Goal: Task Accomplishment & Management: Complete application form

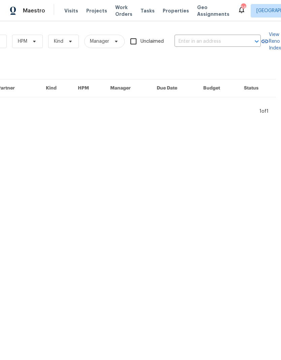
scroll to position [0, 111]
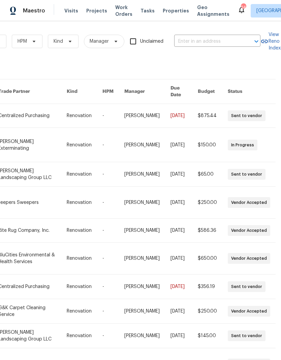
click at [204, 40] on input "text" at bounding box center [207, 41] width 67 height 10
type input "4113 lo"
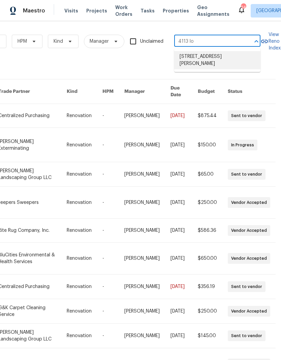
click at [194, 59] on li "[STREET_ADDRESS][PERSON_NAME]" at bounding box center [217, 60] width 86 height 18
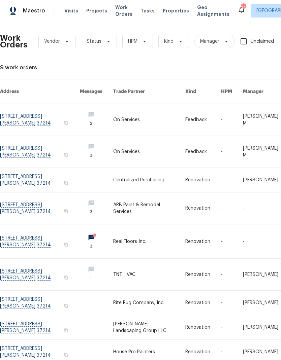
click at [137, 237] on link at bounding box center [149, 242] width 72 height 34
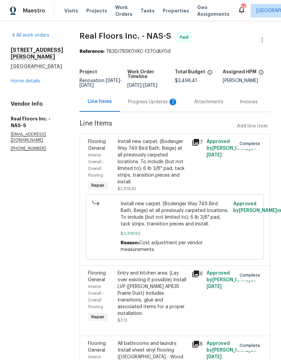
click at [150, 111] on div "Progress Updates 2" at bounding box center [153, 102] width 66 height 20
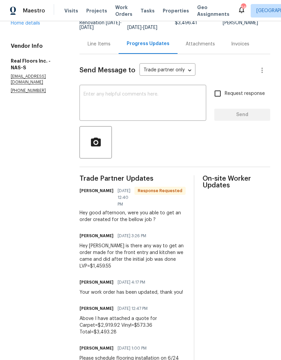
scroll to position [27, 0]
click at [98, 41] on div "Line Items" at bounding box center [99, 44] width 23 height 7
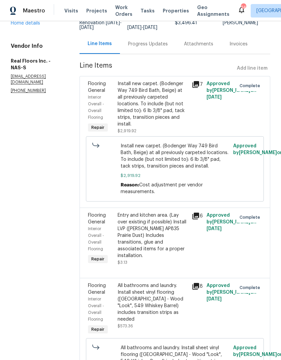
click at [149, 41] on div "Progress Updates" at bounding box center [148, 44] width 40 height 7
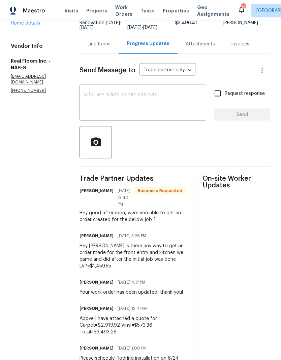
scroll to position [27, 0]
click at [104, 34] on div "Line Items" at bounding box center [98, 44] width 39 height 20
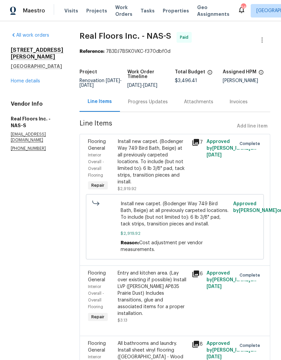
click at [129, 99] on div "Progress Updates" at bounding box center [148, 102] width 40 height 7
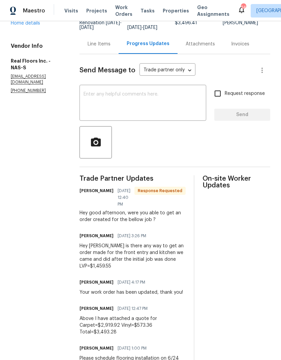
click at [104, 47] on div "Line Items" at bounding box center [99, 44] width 23 height 7
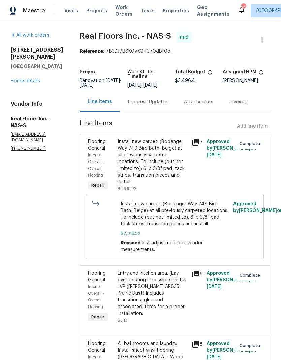
click at [133, 105] on div "Progress Updates" at bounding box center [148, 102] width 40 height 7
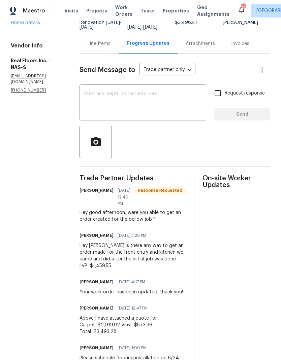
scroll to position [58, 0]
click at [92, 271] on div "Trade Partner Updates Tiffany Thompson 08/06/2025 12:40 PM Response Requested H…" at bounding box center [132, 272] width 106 height 195
click at [22, 243] on section "All work orders 4113 Longfellow Dr Nashville, TN 37214 Home details Vendor Info…" at bounding box center [37, 172] width 53 height 396
click at [99, 47] on div "Line Items" at bounding box center [99, 44] width 23 height 7
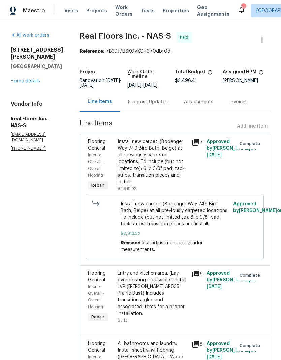
click at [22, 79] on link "Home details" at bounding box center [25, 81] width 29 height 5
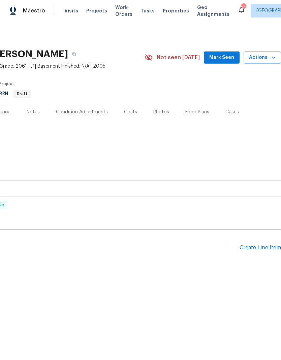
scroll to position [0, 100]
click at [267, 247] on div "Create Line Item" at bounding box center [259, 248] width 41 height 6
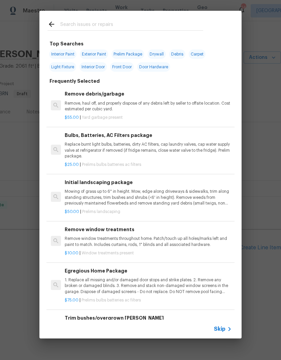
click at [79, 19] on div at bounding box center [125, 24] width 172 height 27
click at [78, 28] on input "text" at bounding box center [131, 25] width 143 height 10
type input "Lvp"
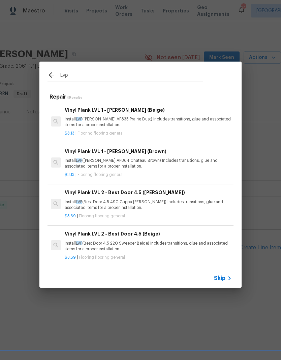
click at [72, 119] on p "Install LVP (Knighton AP835 Prairie Dust) Includes transitions, glue and associ…" at bounding box center [148, 121] width 167 height 11
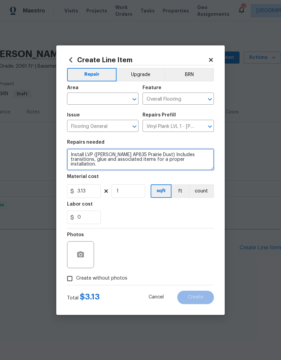
click at [74, 153] on textarea "Install LVP ([PERSON_NAME] AP835 Prairie Dust) Includes transitions, glue and a…" at bounding box center [140, 160] width 147 height 22
click at [73, 153] on textarea "Install LVP ([PERSON_NAME] AP835 Prairie Dust) Includes transitions, glue and a…" at bounding box center [140, 160] width 147 height 22
click at [72, 154] on textarea "Install LVP ([PERSON_NAME] AP835 Prairie Dust) Includes transitions, glue and a…" at bounding box center [140, 160] width 147 height 22
click at [75, 154] on textarea "Install LVP ([PERSON_NAME] AP835 Prairie Dust) Includes transitions, glue and a…" at bounding box center [140, 160] width 147 height 22
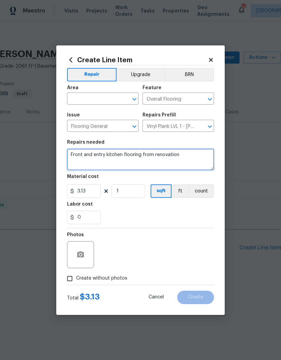
type textarea "Front and entry kitchen flooring from renovation"
click at [82, 101] on input "text" at bounding box center [93, 99] width 53 height 10
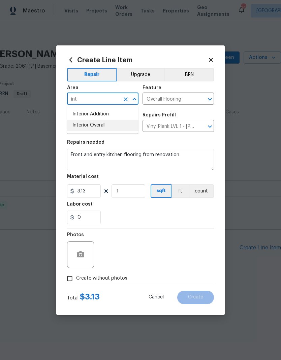
click at [83, 126] on li "Interior Overall" at bounding box center [102, 125] width 71 height 11
type input "Interior Overall"
click at [130, 221] on div "0" at bounding box center [140, 217] width 147 height 13
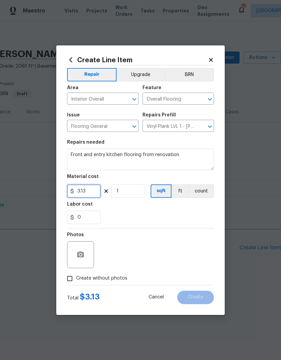
click at [91, 194] on input "3.13" at bounding box center [84, 190] width 34 height 13
type input "0"
click at [80, 189] on input "0" at bounding box center [84, 190] width 34 height 13
click at [86, 191] on input "0" at bounding box center [84, 190] width 34 height 13
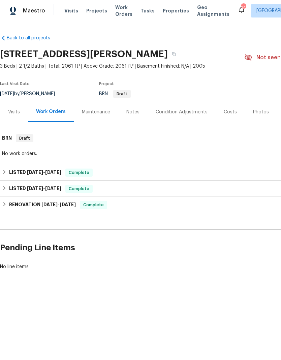
scroll to position [0, 0]
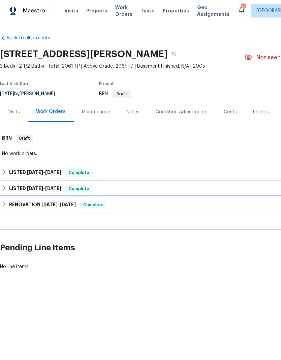
click at [25, 206] on h6 "RENOVATION 6/18/25 - 6/27/25" at bounding box center [42, 205] width 67 height 8
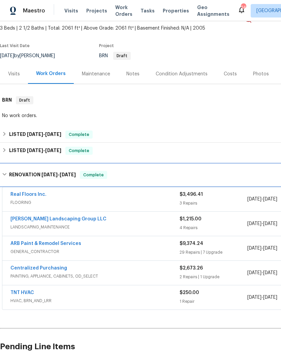
scroll to position [39, 0]
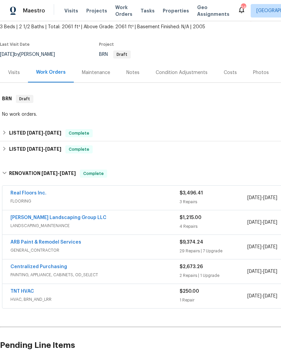
click at [230, 204] on div "3 Repairs" at bounding box center [213, 202] width 68 height 7
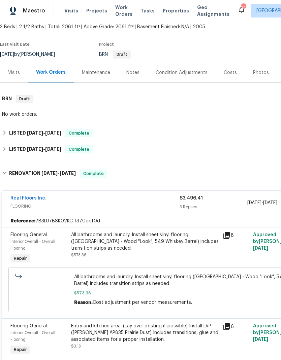
click at [26, 199] on link "Real Floors Inc." at bounding box center [28, 198] width 36 height 5
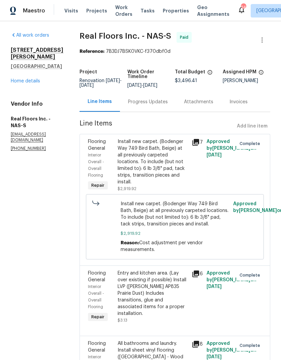
click at [141, 105] on div "Progress Updates" at bounding box center [148, 102] width 40 height 7
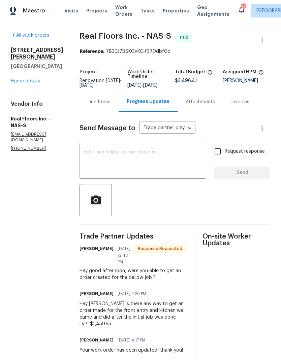
click at [93, 105] on div "Line Items" at bounding box center [99, 102] width 23 height 7
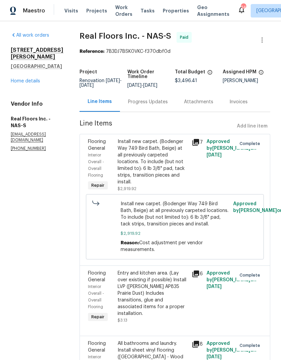
click at [138, 105] on div "Progress Updates" at bounding box center [148, 102] width 40 height 7
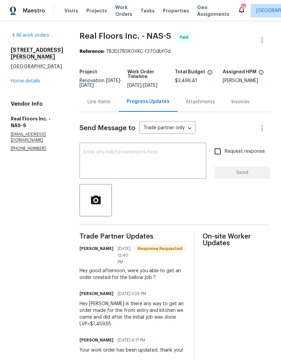
click at [104, 112] on div "Line Items" at bounding box center [98, 102] width 39 height 20
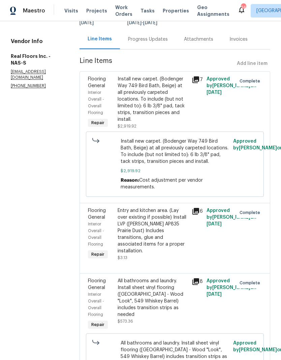
scroll to position [7, 0]
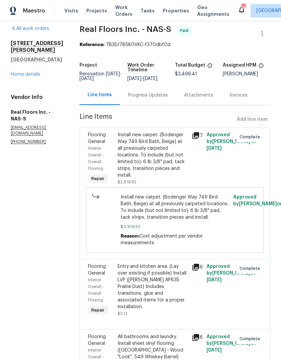
click at [146, 99] on div "Progress Updates" at bounding box center [148, 95] width 40 height 7
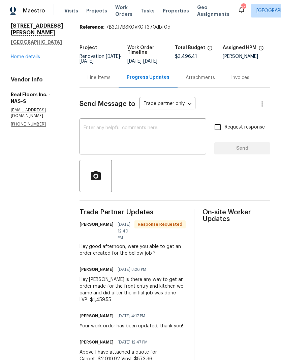
scroll to position [5, 0]
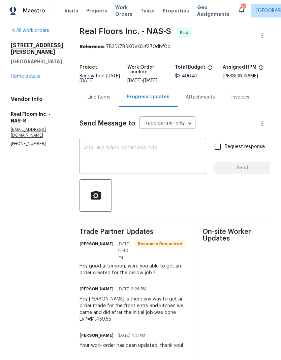
click at [23, 74] on link "Home details" at bounding box center [25, 76] width 29 height 5
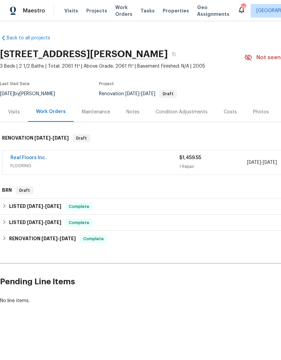
click at [229, 110] on div "Costs" at bounding box center [230, 112] width 13 height 7
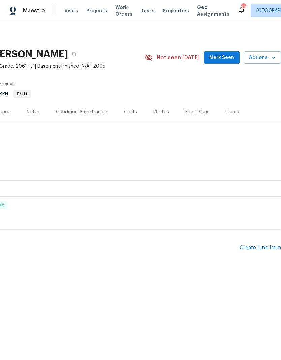
scroll to position [0, 100]
click at [260, 245] on div "Create Line Item" at bounding box center [259, 248] width 41 height 6
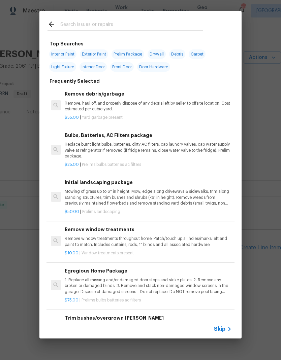
click at [72, 21] on input "text" at bounding box center [131, 25] width 143 height 10
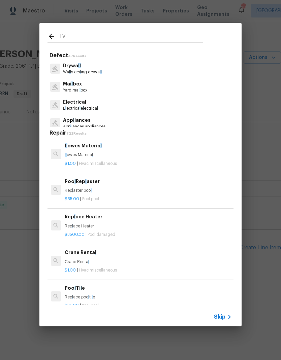
type input "LVP"
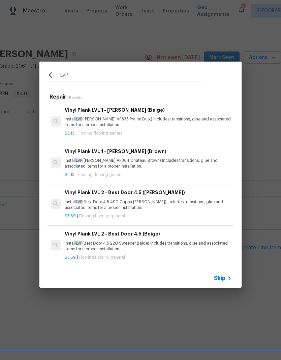
click at [71, 113] on h6 "Vinyl Plank LVL 1 - [PERSON_NAME] (Beige)" at bounding box center [148, 109] width 167 height 7
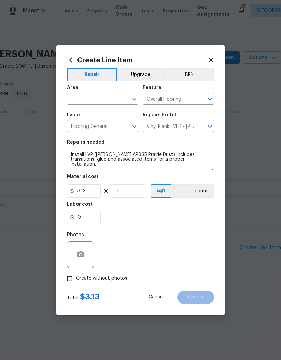
click at [71, 113] on div "Create Line Item Repair Upgrade BRN Area ​ Feature Overall Flooring ​ Issue Flo…" at bounding box center [140, 180] width 168 height 270
click at [79, 96] on input "text" at bounding box center [93, 99] width 53 height 10
type input "imt"
click at [79, 97] on input "text" at bounding box center [93, 99] width 53 height 10
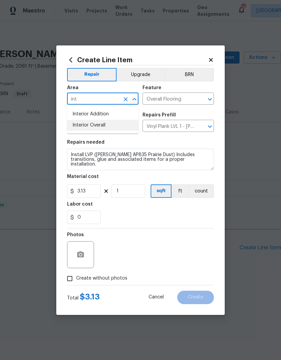
click at [77, 123] on li "Interior Overall" at bounding box center [102, 125] width 71 height 11
type input "Interior Overall"
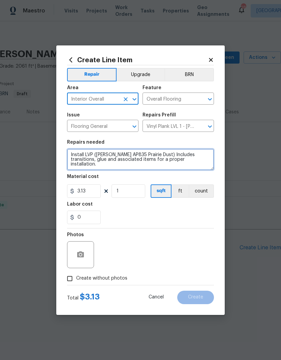
click at [78, 154] on textarea "Install LVP ([PERSON_NAME] AP835 Prairie Dust) Includes transitions, glue and a…" at bounding box center [140, 160] width 147 height 22
click at [74, 156] on textarea "Install LVP ([PERSON_NAME] AP835 Prairie Dust) Includes transitions, glue and a…" at bounding box center [140, 160] width 147 height 22
click at [70, 154] on textarea "Install LVP ([PERSON_NAME] AP835 Prairie Dust) Includes transitions, glue and a…" at bounding box center [140, 160] width 147 height 22
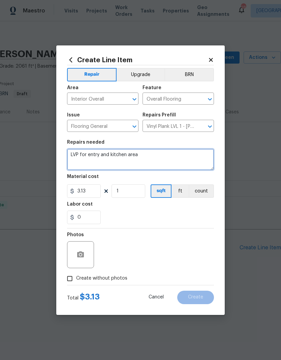
type textarea "LVP for entry and kitchen area"
click at [122, 212] on div "0" at bounding box center [140, 217] width 147 height 13
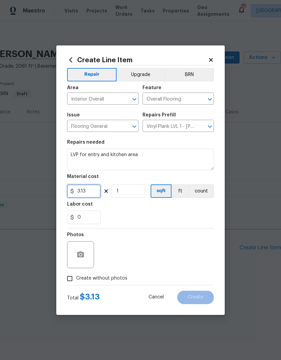
click at [91, 187] on input "3.13" at bounding box center [84, 190] width 34 height 13
click at [92, 189] on input "3.13" at bounding box center [84, 190] width 34 height 13
type input "1459.55"
click at [111, 209] on div "Labor cost" at bounding box center [140, 206] width 147 height 9
click at [72, 278] on input "Create without photos" at bounding box center [69, 278] width 13 height 13
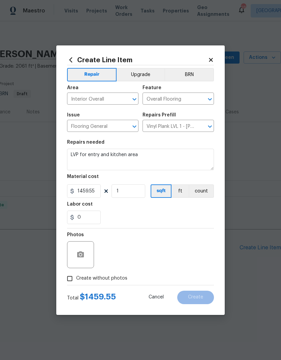
checkbox input "true"
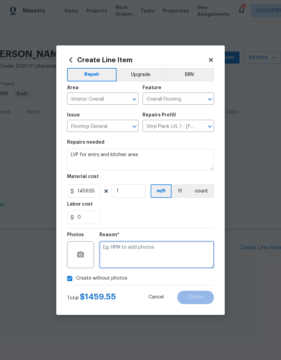
click at [191, 256] on textarea at bounding box center [156, 254] width 114 height 27
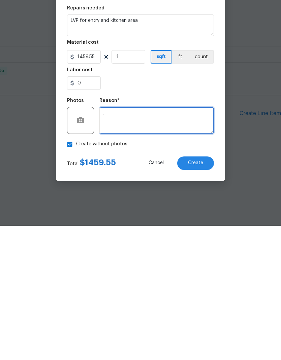
type textarea "."
click at [198, 229] on div "Reason* ." at bounding box center [156, 251] width 114 height 44
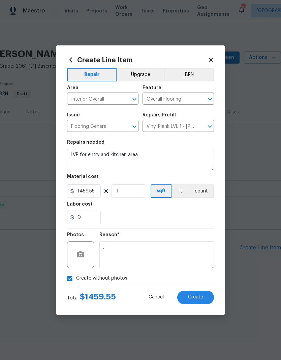
click at [206, 297] on button "Create" at bounding box center [195, 297] width 37 height 13
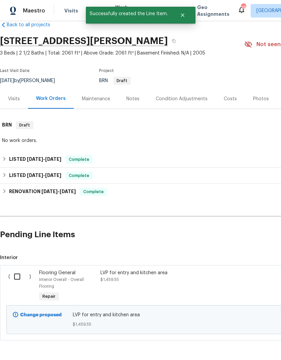
scroll to position [13, 0]
click at [16, 275] on input "checkbox" at bounding box center [19, 277] width 19 height 14
checkbox input "true"
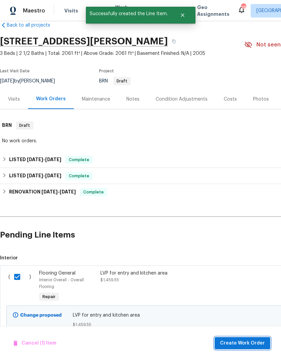
click at [253, 346] on span "Create Work Order" at bounding box center [242, 343] width 45 height 8
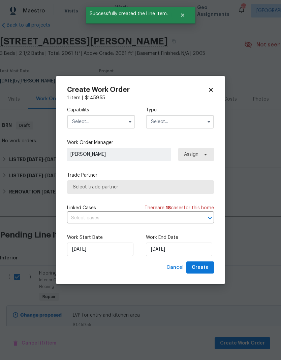
click at [79, 125] on input "text" at bounding box center [101, 121] width 68 height 13
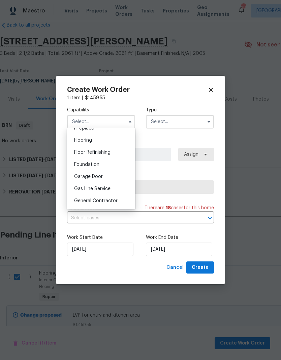
scroll to position [268, 0]
click at [78, 132] on div "Flooring" at bounding box center [101, 129] width 65 height 12
type input "Flooring"
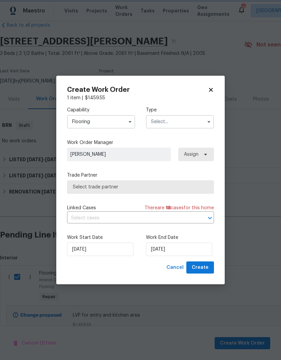
scroll to position [249, 0]
click at [198, 127] on input "text" at bounding box center [180, 121] width 68 height 13
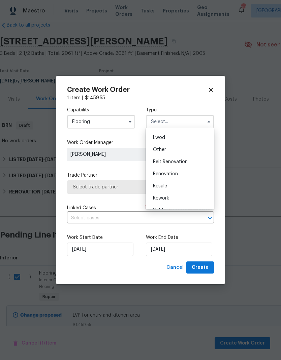
scroll to position [72, 0]
click at [189, 172] on div "Renovation" at bounding box center [179, 173] width 65 height 12
type input "Renovation"
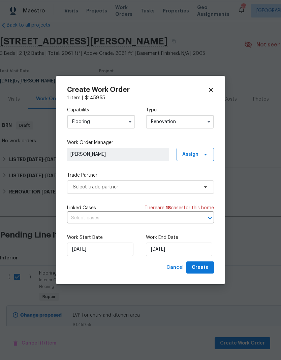
scroll to position [0, 0]
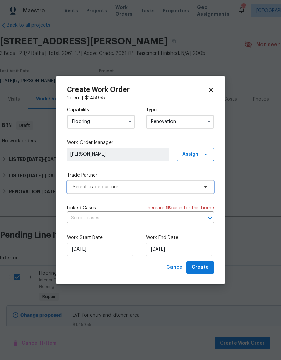
click at [196, 188] on span "Select trade partner" at bounding box center [136, 187] width 126 height 7
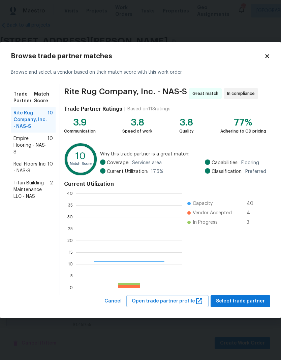
scroll to position [94, 106]
click at [22, 169] on span "Real Floors Inc. - NAS-S" at bounding box center [30, 167] width 34 height 13
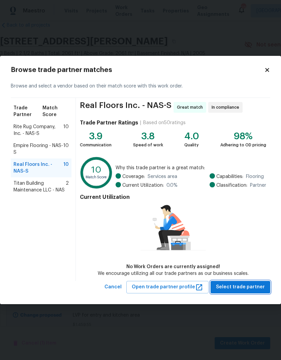
click at [247, 290] on span "Select trade partner" at bounding box center [240, 287] width 49 height 8
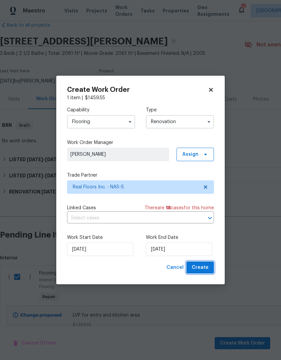
click at [207, 268] on span "Create" at bounding box center [200, 268] width 17 height 8
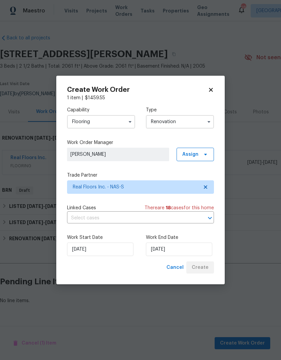
scroll to position [0, 0]
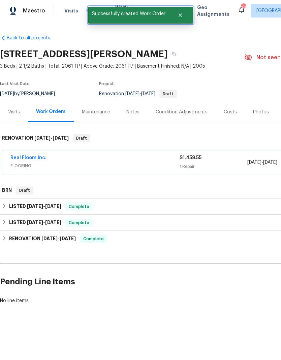
click at [177, 14] on icon "Close" at bounding box center [179, 14] width 5 height 5
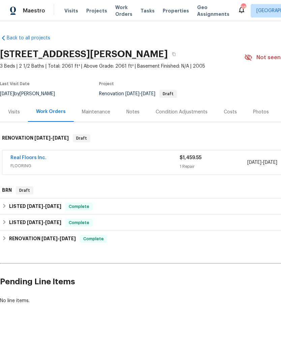
click at [117, 10] on span "Work Orders" at bounding box center [123, 10] width 17 height 13
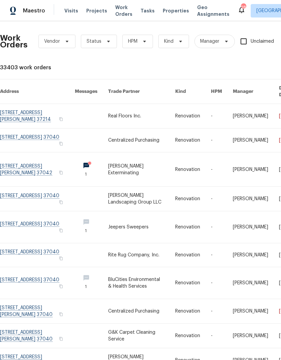
click at [108, 111] on link at bounding box center [141, 116] width 67 height 24
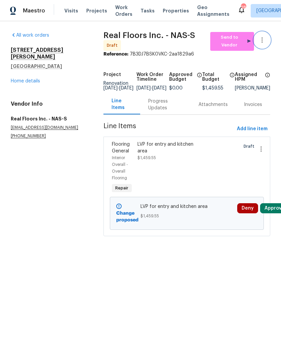
click at [268, 41] on button "button" at bounding box center [262, 40] width 16 height 16
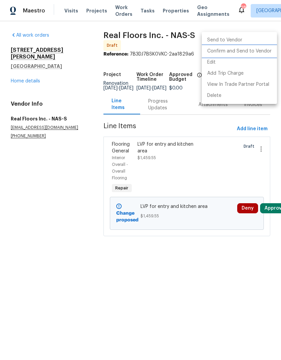
click at [253, 53] on li "Confirm and Send to Vendor" at bounding box center [239, 51] width 75 height 11
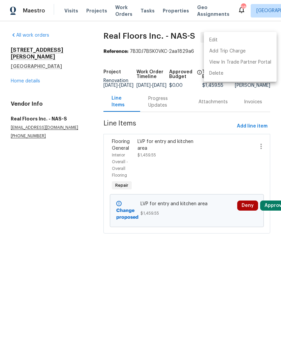
click at [156, 109] on div at bounding box center [140, 180] width 281 height 360
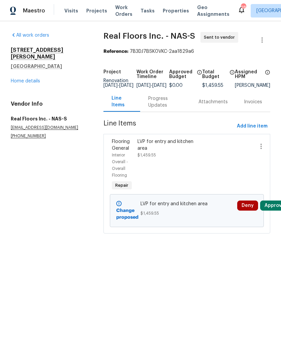
click at [156, 106] on div "Progress Updates" at bounding box center [165, 101] width 34 height 13
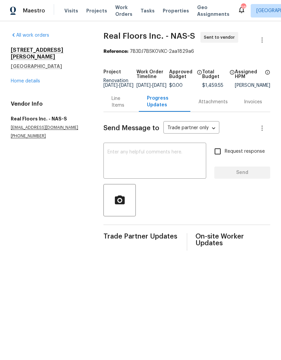
click at [126, 161] on textarea at bounding box center [154, 162] width 95 height 24
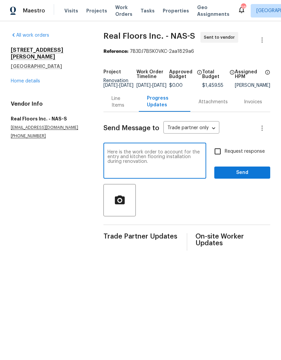
type textarea "Here is the work order to account for the entry and kitchen flooring installati…"
click at [242, 211] on div at bounding box center [186, 200] width 167 height 32
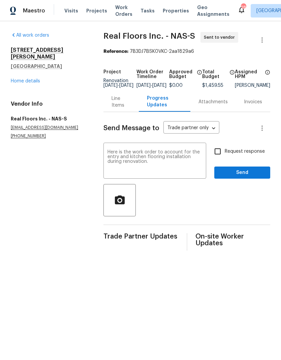
click at [223, 153] on input "Request response" at bounding box center [217, 151] width 14 height 14
checkbox input "true"
click at [238, 179] on button "Send" at bounding box center [242, 173] width 56 height 12
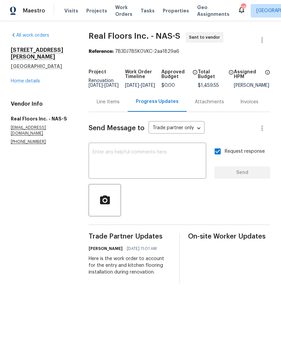
click at [69, 10] on span "Visits" at bounding box center [71, 10] width 14 height 7
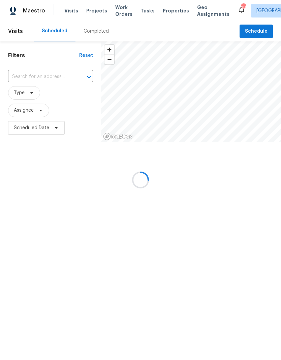
click at [38, 75] on div at bounding box center [140, 180] width 281 height 360
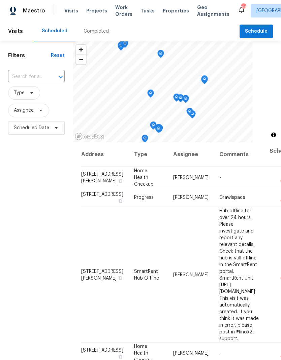
click at [28, 76] on input "text" at bounding box center [27, 77] width 38 height 10
type input "4113 lo"
click at [21, 93] on li "[STREET_ADDRESS][PERSON_NAME]" at bounding box center [36, 96] width 56 height 18
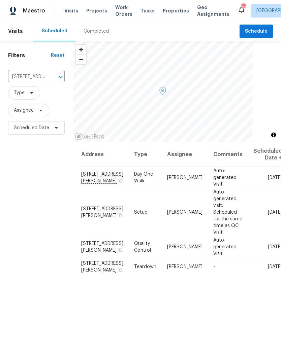
click at [0, 0] on icon at bounding box center [0, 0] width 0 height 0
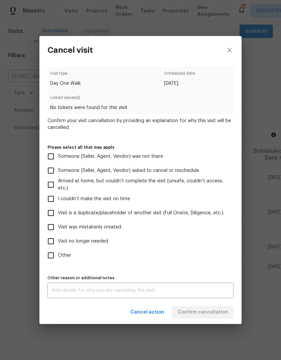
click at [50, 229] on input "Visit was mistakenly created" at bounding box center [51, 227] width 14 height 14
checkbox input "true"
click at [190, 313] on span "Confirm cancellation" at bounding box center [202, 312] width 50 height 8
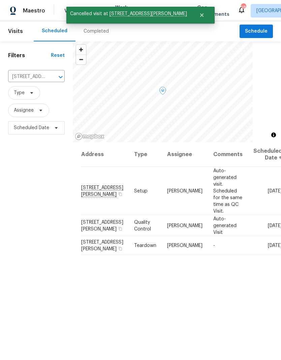
click at [0, 0] on icon at bounding box center [0, 0] width 0 height 0
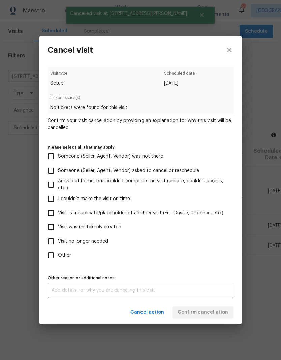
click at [49, 228] on input "Visit was mistakenly created" at bounding box center [51, 227] width 14 height 14
checkbox input "true"
click at [193, 311] on span "Confirm cancellation" at bounding box center [202, 312] width 50 height 8
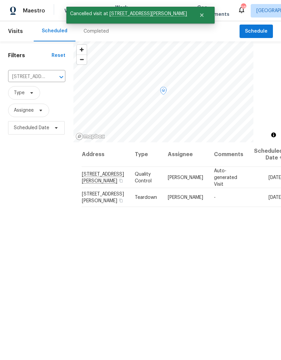
click at [0, 0] on icon at bounding box center [0, 0] width 0 height 0
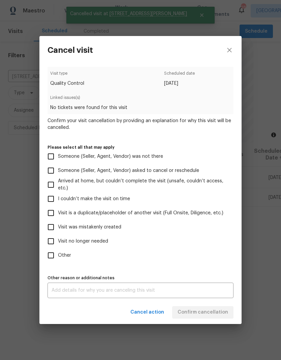
click at [50, 229] on input "Visit was mistakenly created" at bounding box center [51, 227] width 14 height 14
checkbox input "true"
click at [191, 312] on span "Confirm cancellation" at bounding box center [202, 312] width 50 height 8
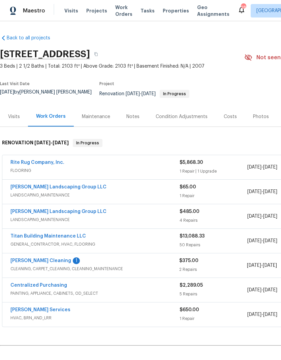
click at [129, 113] on div "Notes" at bounding box center [132, 116] width 13 height 7
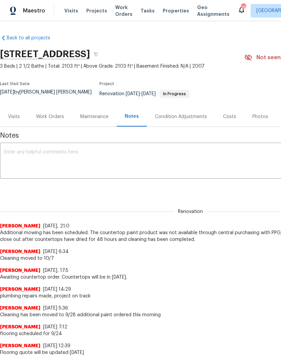
click at [227, 107] on div "Costs" at bounding box center [229, 117] width 29 height 20
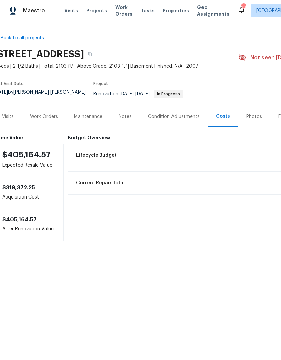
scroll to position [0, 4]
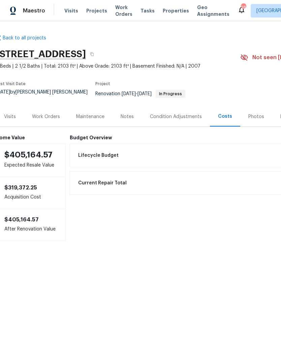
click at [39, 107] on div "Work Orders" at bounding box center [46, 117] width 44 height 20
